Goal: Information Seeking & Learning: Learn about a topic

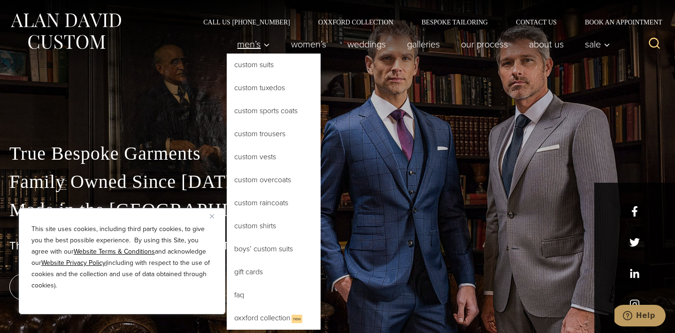
click at [262, 43] on icon "Primary Navigation" at bounding box center [266, 45] width 8 height 8
click at [254, 71] on link "Custom Suits" at bounding box center [274, 65] width 94 height 23
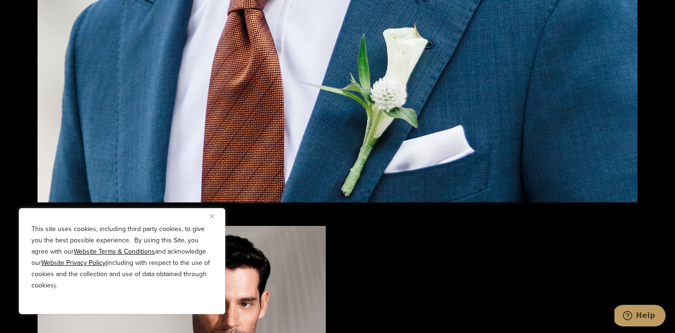
scroll to position [1941, 0]
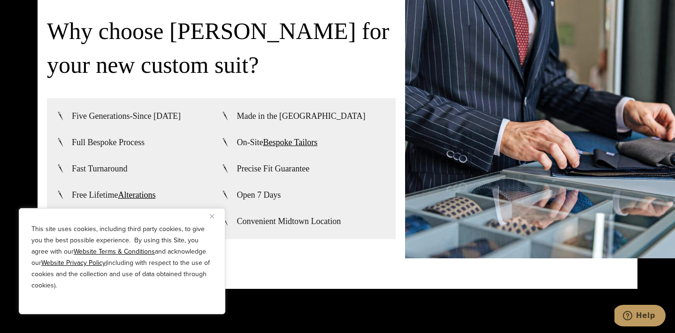
click at [213, 215] on img "Close" at bounding box center [212, 216] width 4 height 4
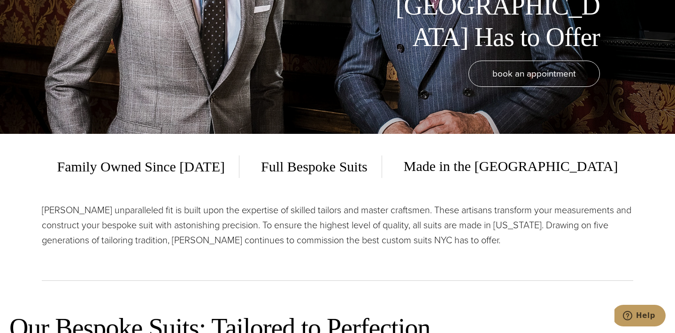
scroll to position [0, 0]
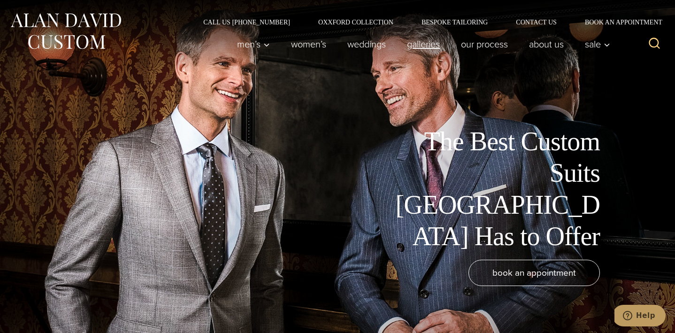
click at [426, 46] on link "Galleries" at bounding box center [424, 44] width 54 height 19
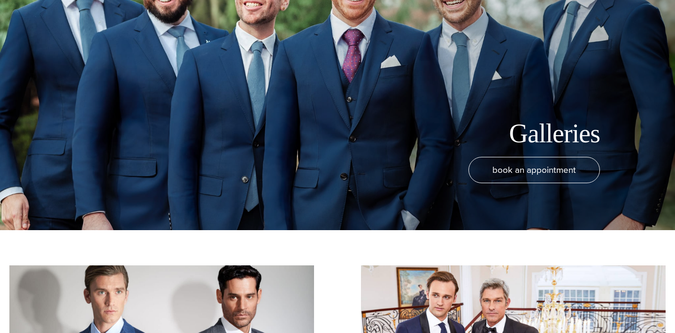
scroll to position [448, 0]
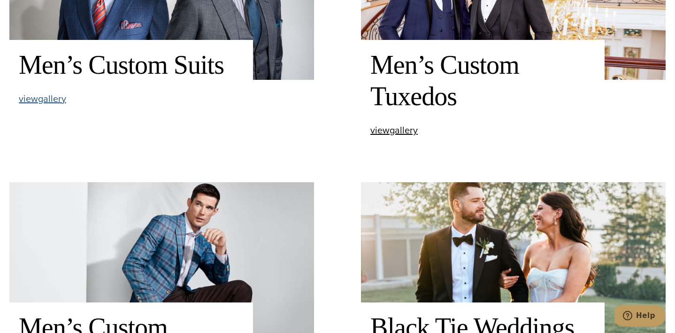
click at [55, 100] on span "view Men’s Custom Suits gallery" at bounding box center [42, 99] width 47 height 14
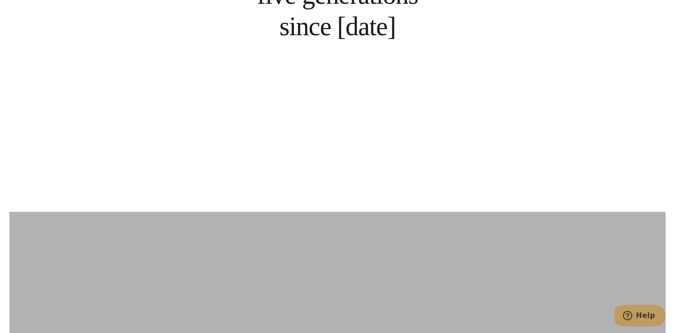
scroll to position [2288, 0]
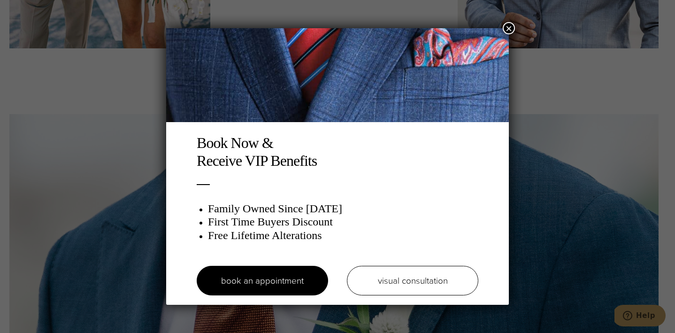
click at [507, 27] on button "×" at bounding box center [509, 28] width 12 height 12
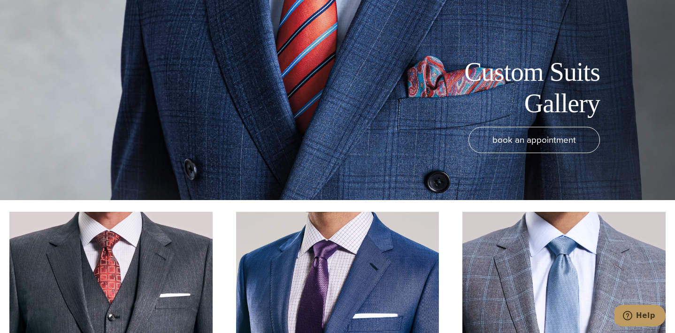
scroll to position [268, 0]
